Goal: Information Seeking & Learning: Learn about a topic

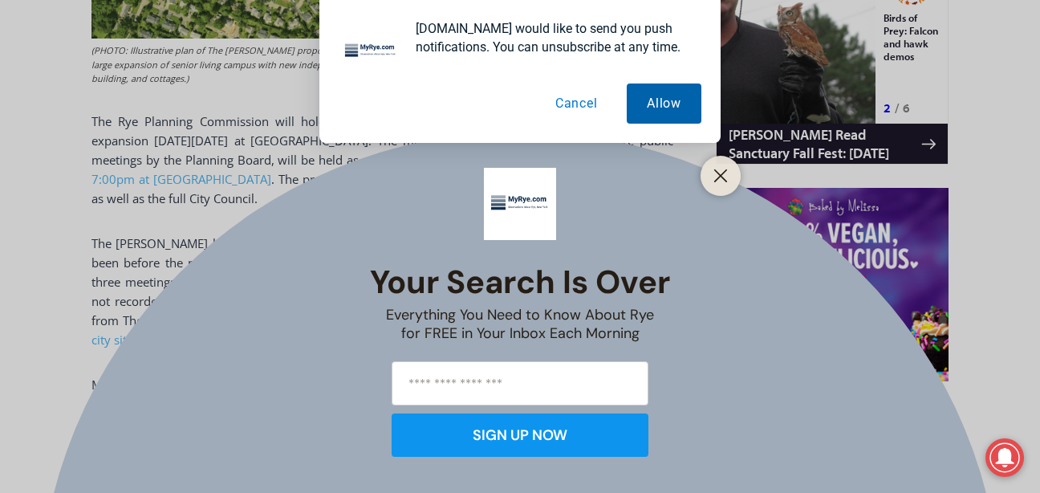
click at [637, 92] on button "Allow" at bounding box center [664, 103] width 75 height 40
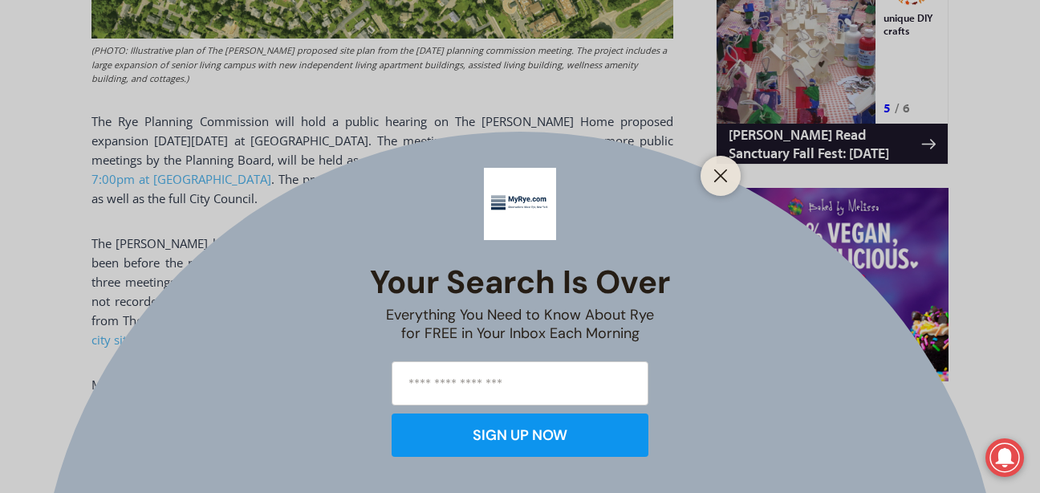
click at [485, 386] on input "email" at bounding box center [520, 383] width 257 height 44
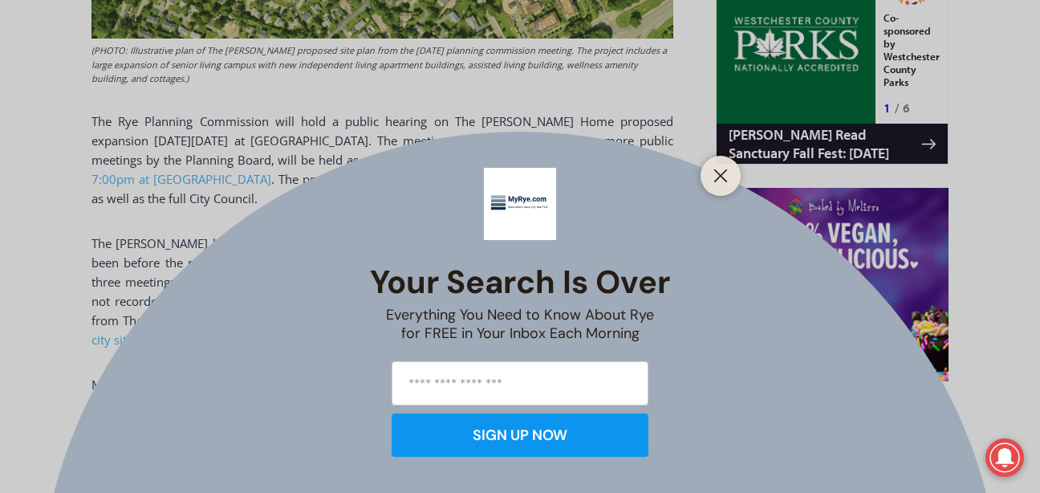
click at [489, 387] on input "email" at bounding box center [520, 383] width 257 height 44
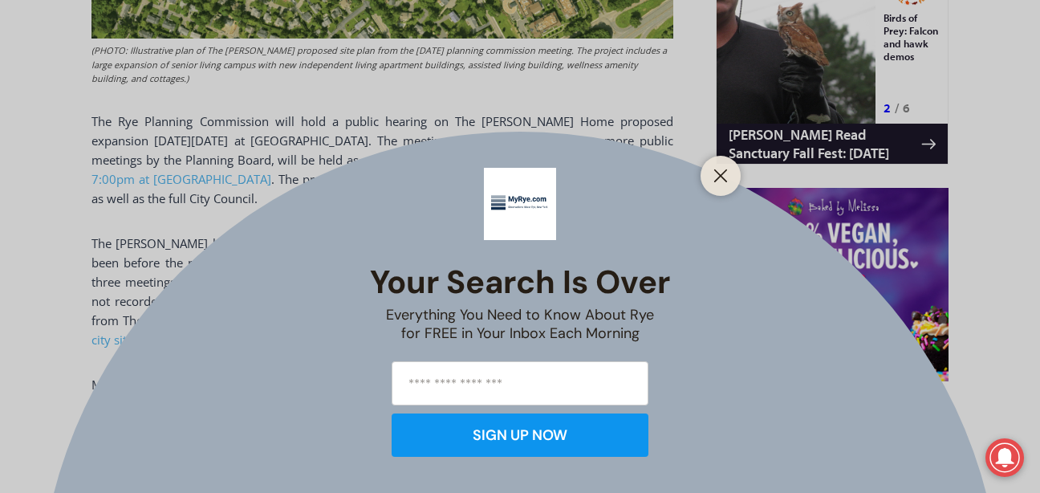
click at [506, 389] on input "email" at bounding box center [520, 383] width 257 height 44
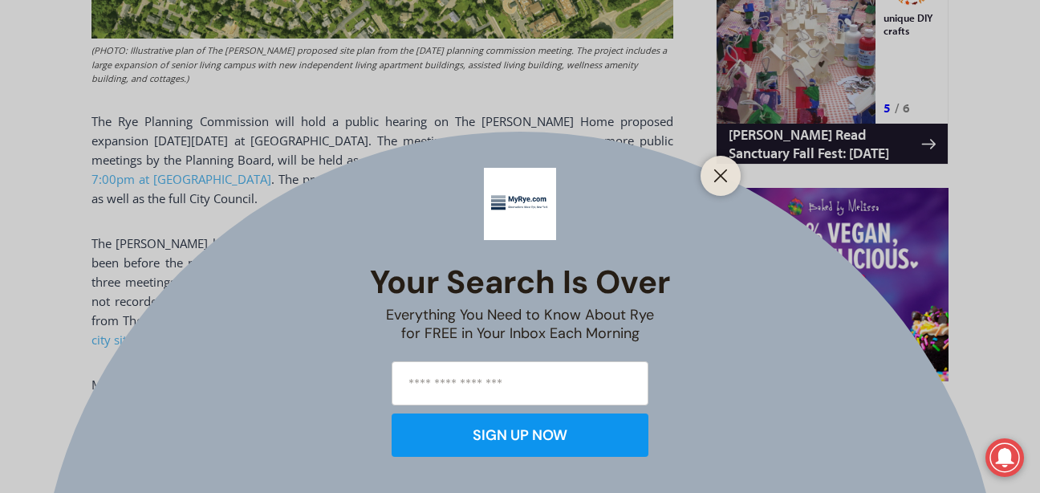
type input "**********"
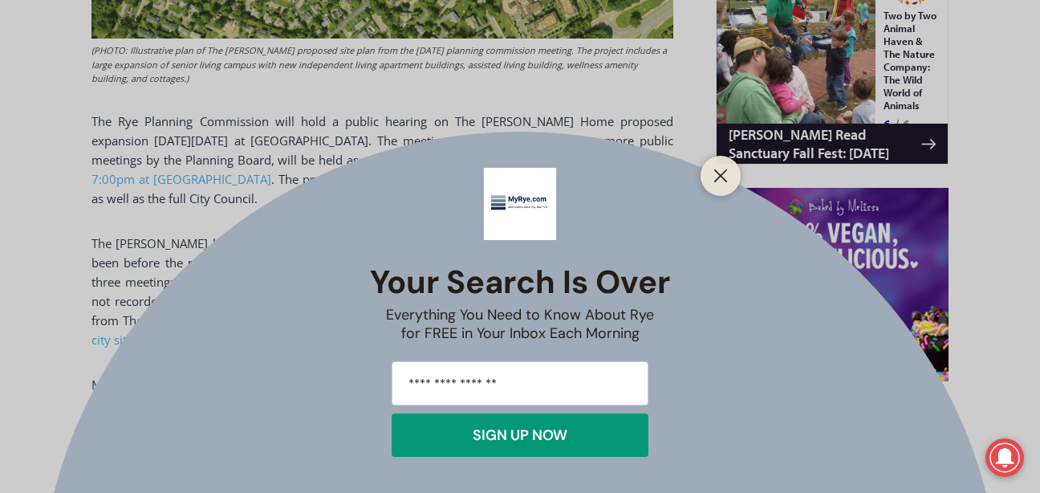
click at [534, 421] on button "SIGN UP NOW" at bounding box center [520, 434] width 257 height 43
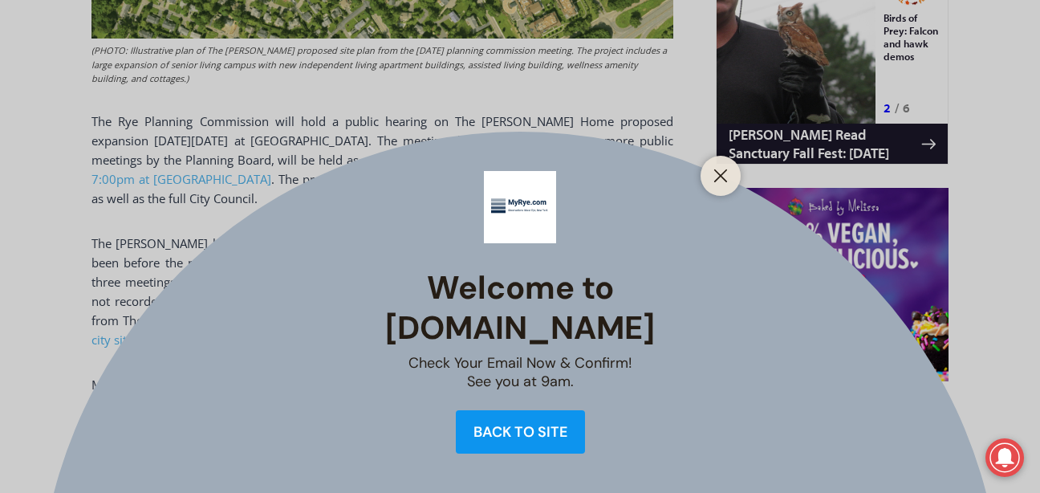
click at [539, 424] on div "Back to site" at bounding box center [520, 431] width 94 height 14
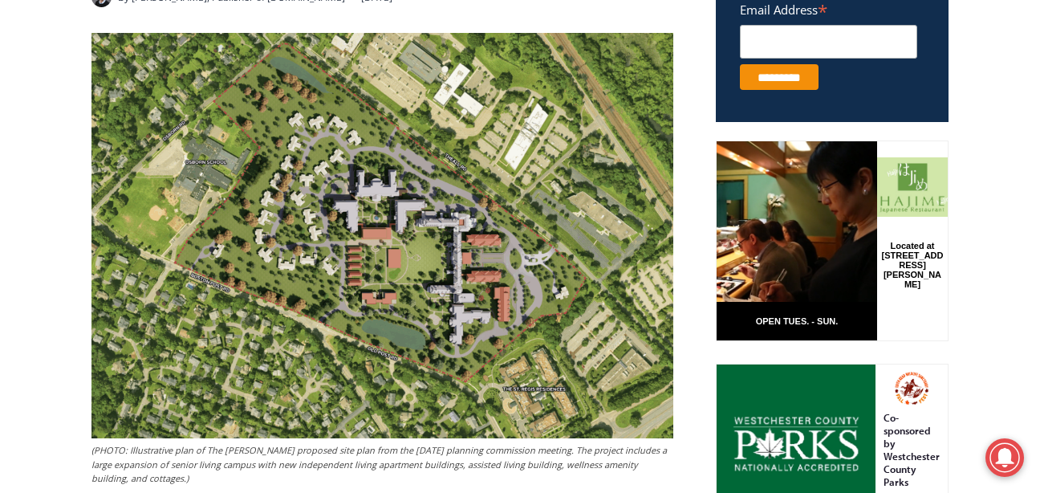
scroll to position [692, 0]
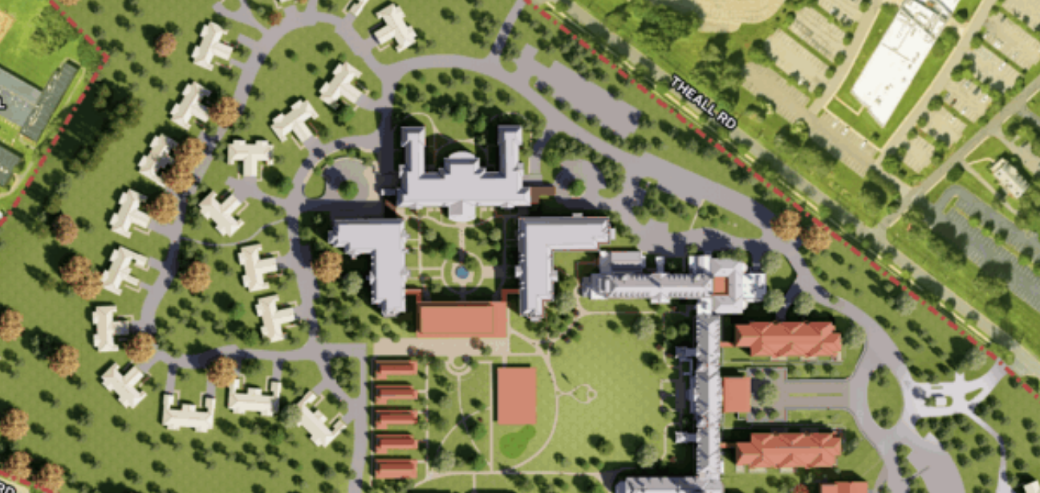
click at [394, 144] on img at bounding box center [382, 234] width 582 height 405
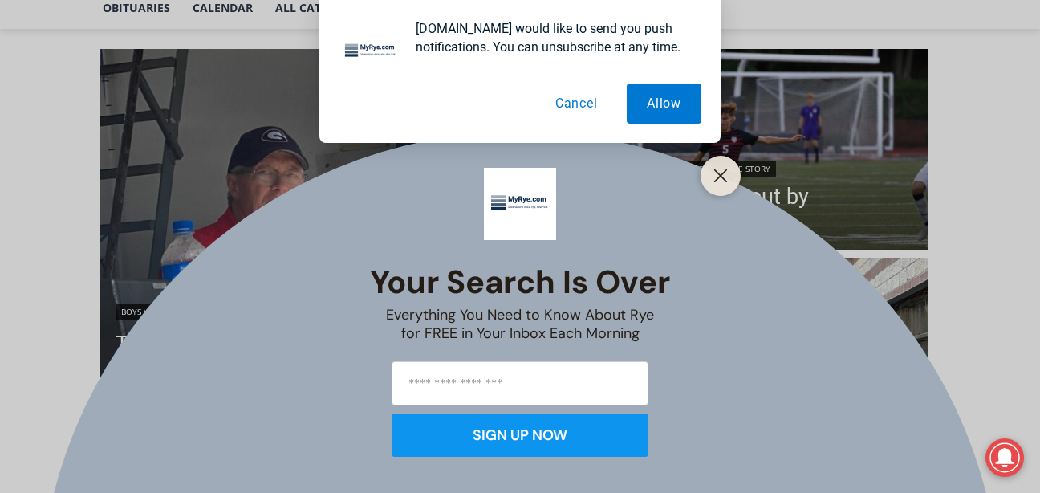
scroll to position [401, 0]
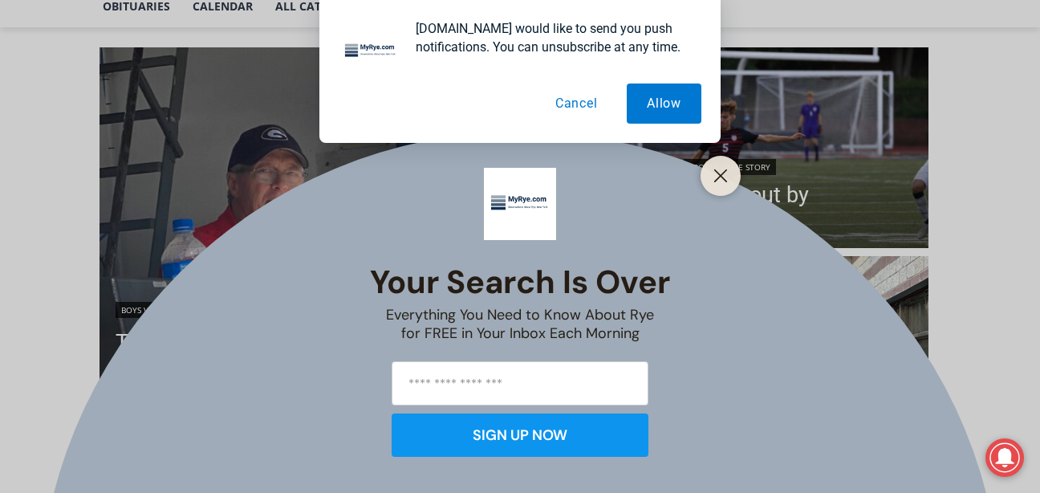
click at [506, 381] on input "email" at bounding box center [520, 383] width 257 height 44
type input "*"
click at [485, 393] on input "email" at bounding box center [520, 383] width 257 height 44
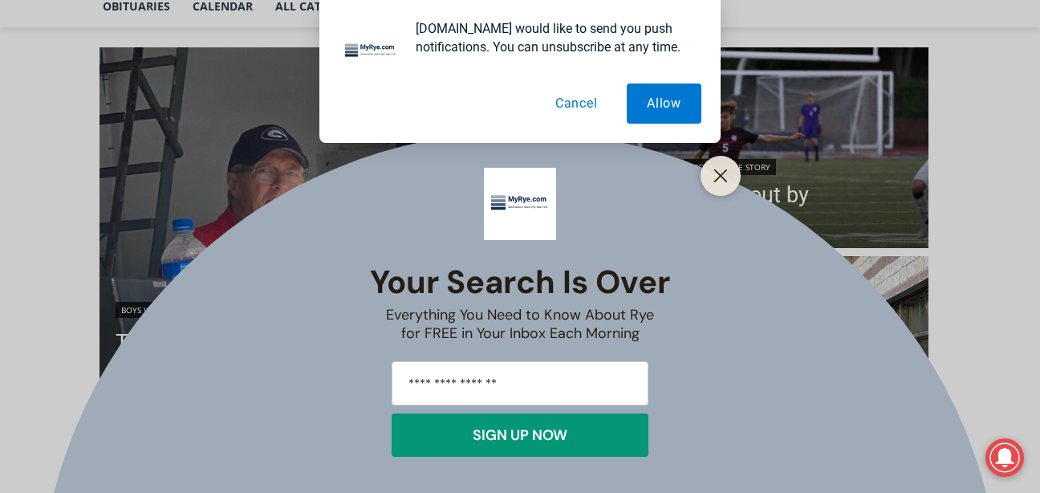
type input "**********"
click at [475, 424] on button "SIGN UP NOW" at bounding box center [520, 434] width 257 height 43
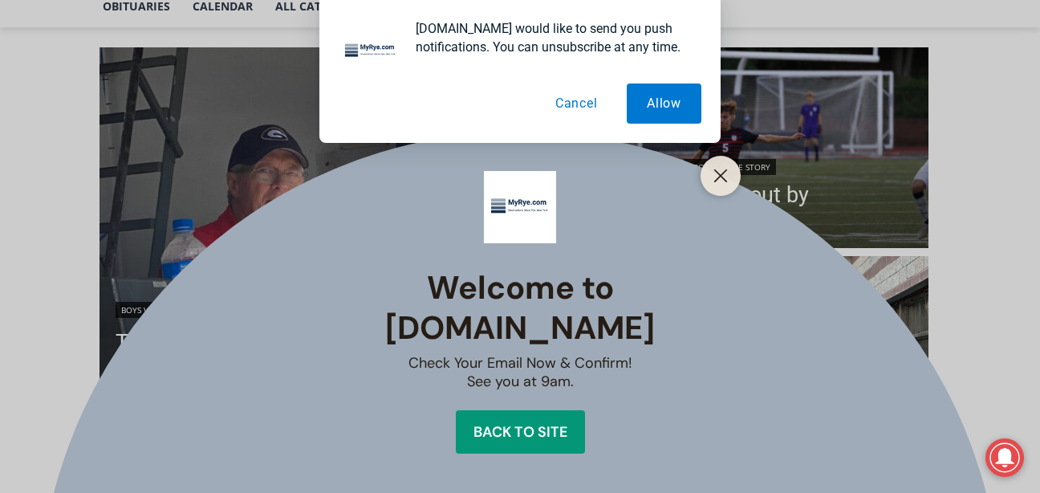
click at [530, 424] on div "Back to site" at bounding box center [520, 431] width 94 height 14
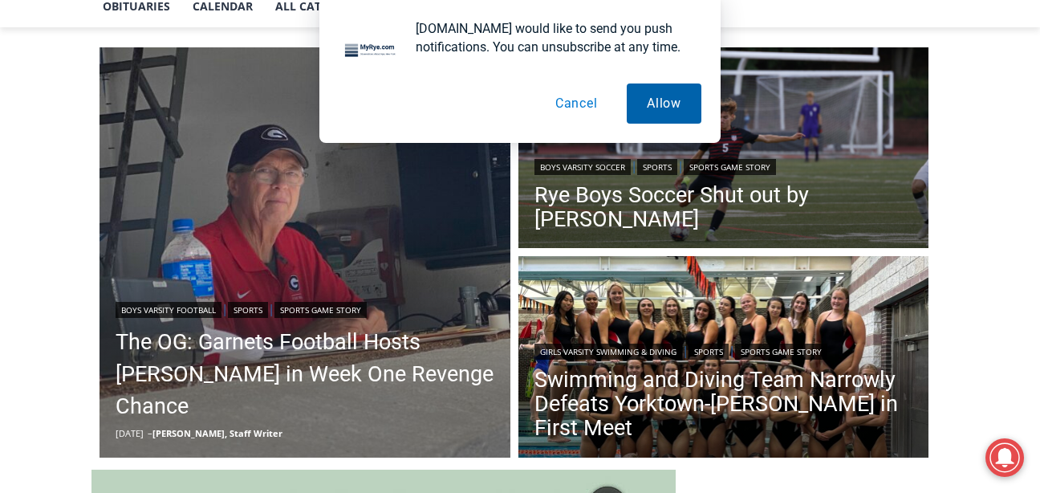
click at [659, 104] on button "Allow" at bounding box center [664, 103] width 75 height 40
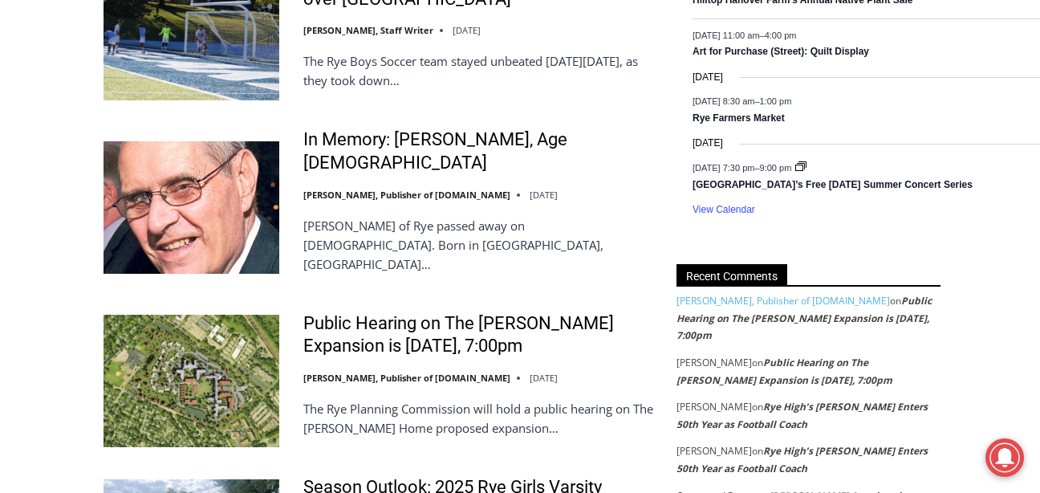
scroll to position [3290, 0]
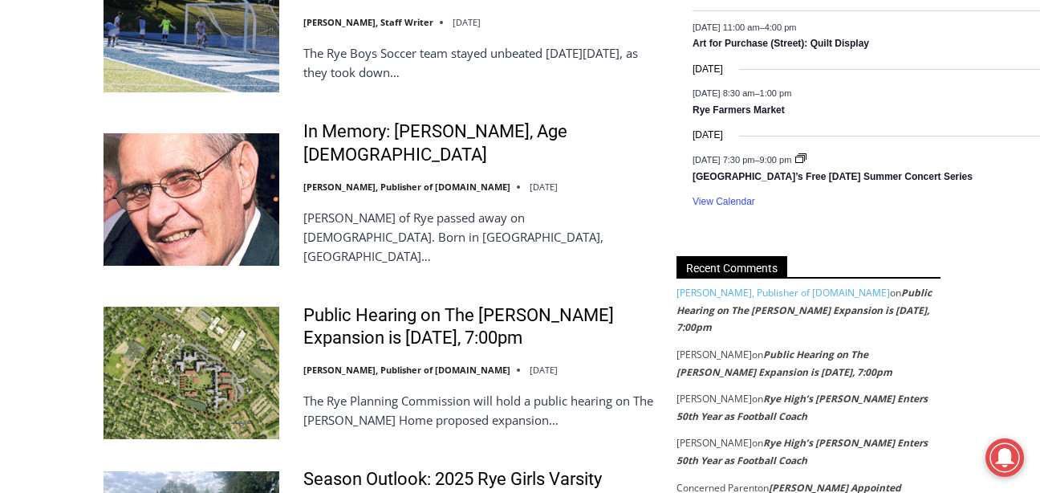
click at [248, 312] on img at bounding box center [192, 373] width 176 height 132
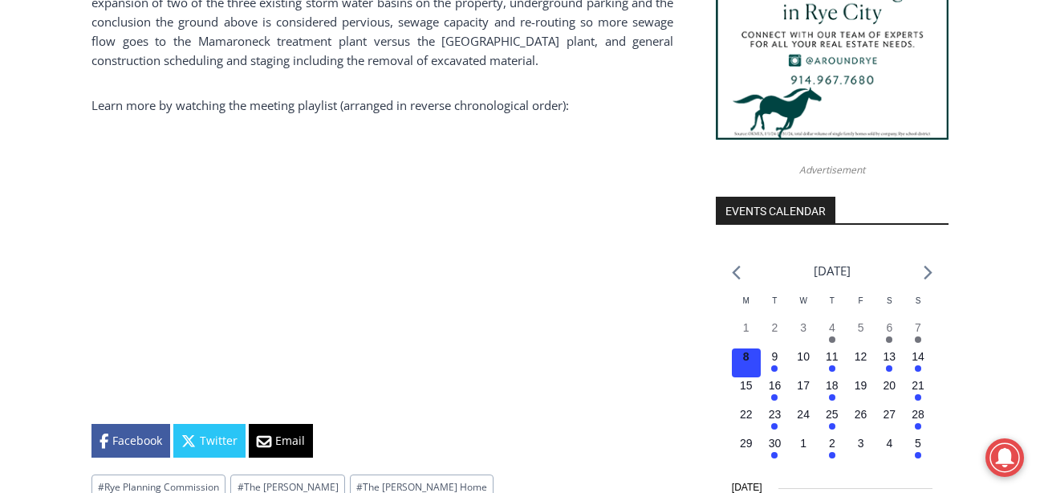
scroll to position [1614, 0]
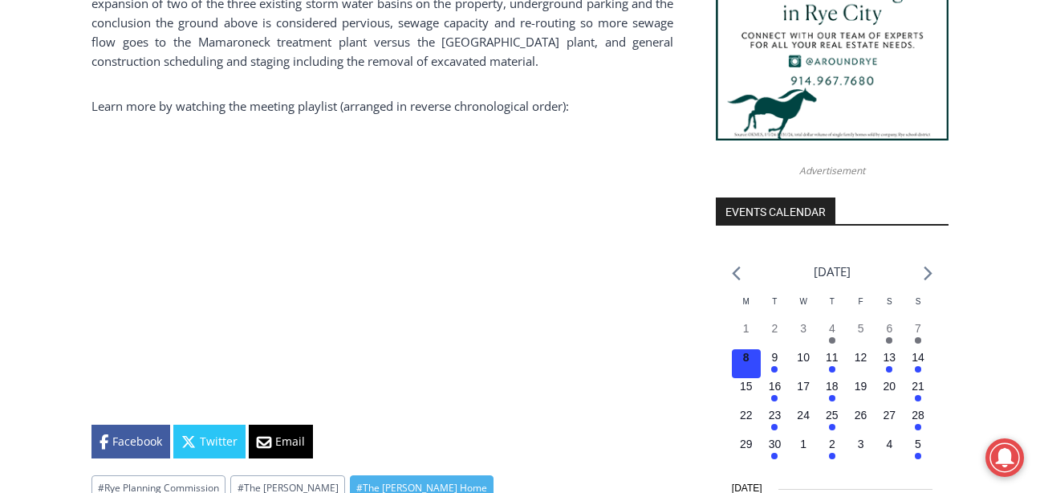
click at [358, 475] on link "# The Osborn Home" at bounding box center [422, 487] width 144 height 25
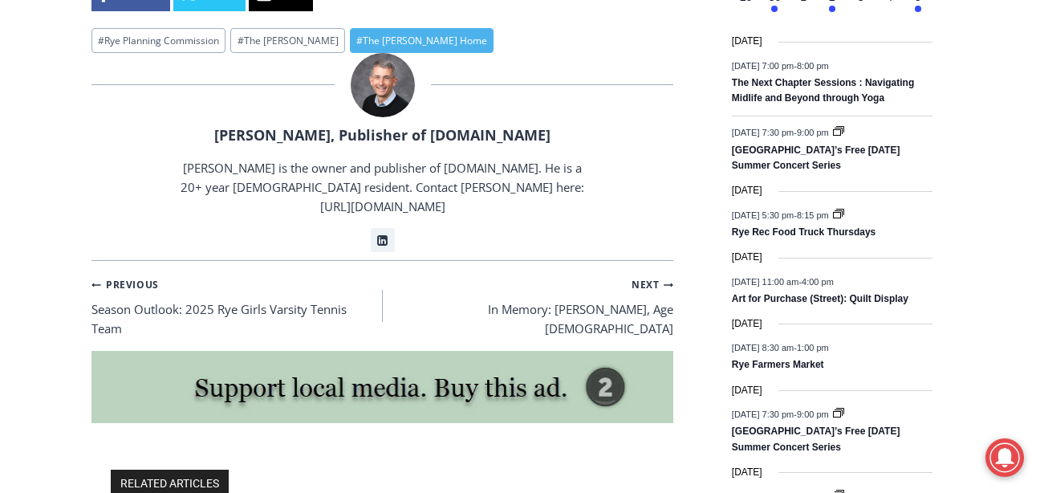
scroll to position [2118, 0]
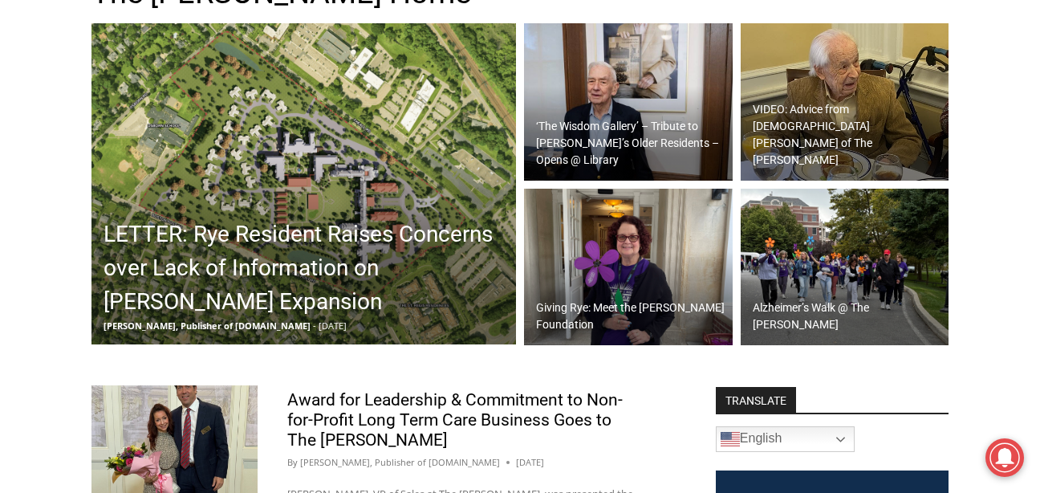
scroll to position [505, 0]
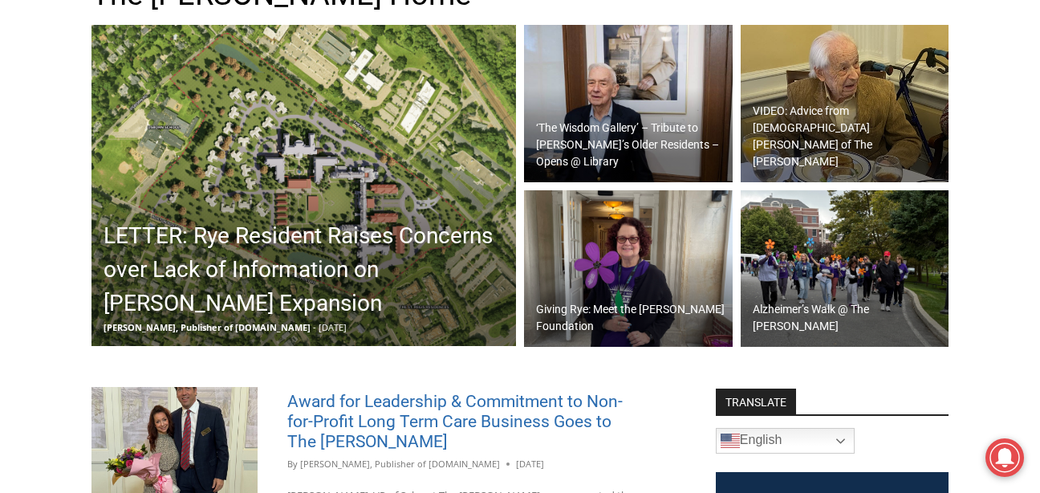
click at [531, 434] on link "Award for Leadership & Commitment to Non-for-Profit Long Term Care Business Goe…" at bounding box center [454, 421] width 335 height 59
